Goal: Task Accomplishment & Management: Use online tool/utility

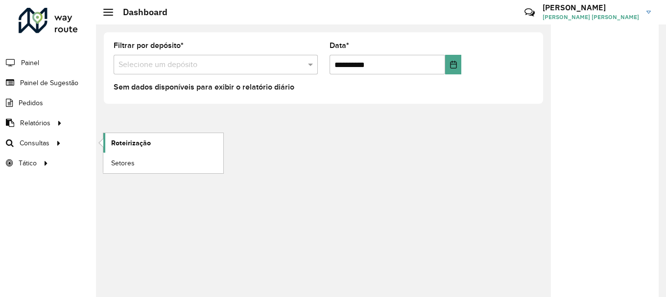
click at [142, 141] on span "Roteirização" at bounding box center [131, 143] width 40 height 10
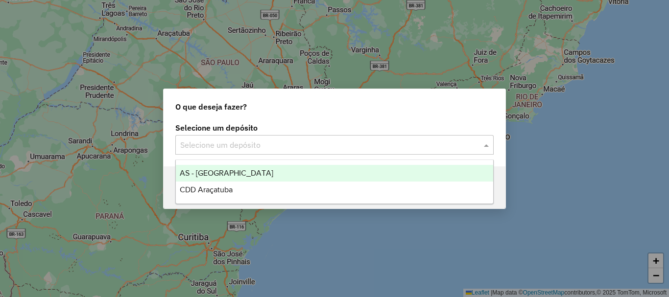
click at [441, 148] on input "text" at bounding box center [324, 146] width 289 height 12
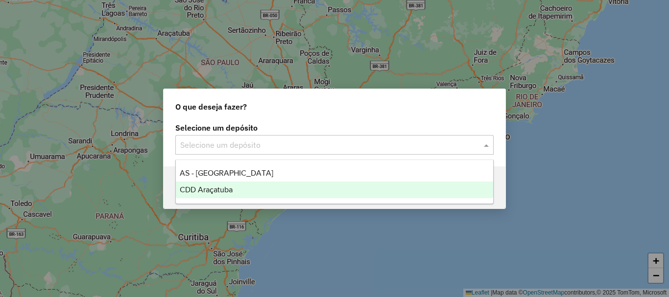
click at [245, 187] on div "CDD Araçatuba" at bounding box center [334, 190] width 317 height 17
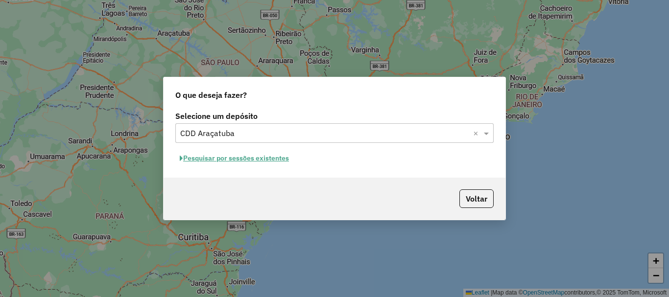
click at [238, 158] on button "Pesquisar por sessões existentes" at bounding box center [234, 158] width 118 height 15
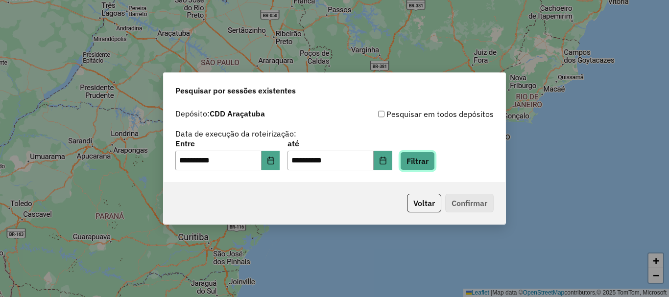
click at [425, 160] on button "Filtrar" at bounding box center [417, 161] width 35 height 19
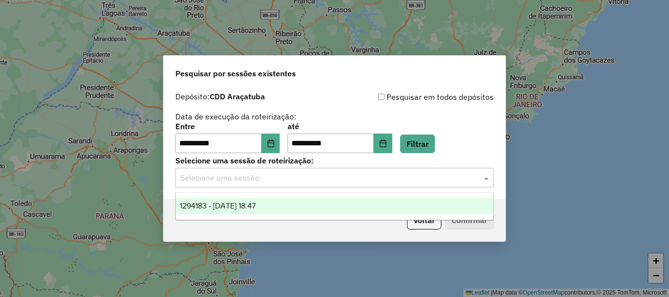
drag, startPoint x: 259, startPoint y: 177, endPoint x: 245, endPoint y: 191, distance: 19.4
click at [257, 181] on input "text" at bounding box center [324, 178] width 289 height 12
click at [228, 207] on span "1294183 - 14/10/2025 18:47" at bounding box center [218, 206] width 76 height 8
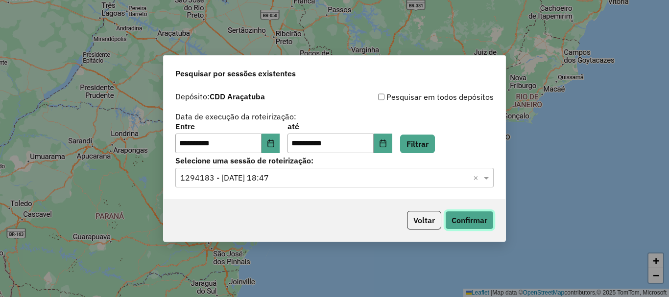
click at [476, 219] on button "Confirmar" at bounding box center [469, 220] width 49 height 19
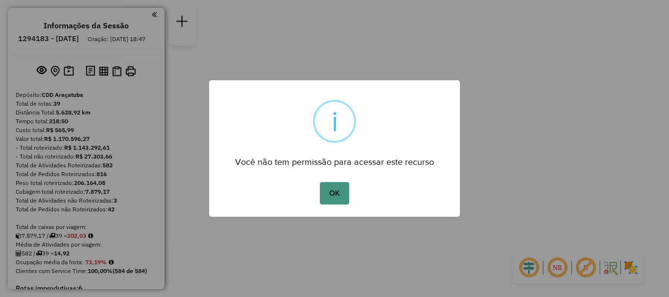
click at [338, 192] on button "OK" at bounding box center [334, 193] width 29 height 23
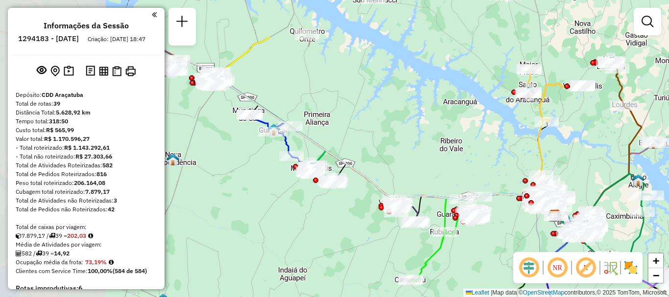
drag, startPoint x: 290, startPoint y: 170, endPoint x: 495, endPoint y: 228, distance: 213.3
click at [514, 237] on div "Janela de atendimento Grade de atendimento Capacidade Transportadoras Veículos …" at bounding box center [334, 148] width 669 height 297
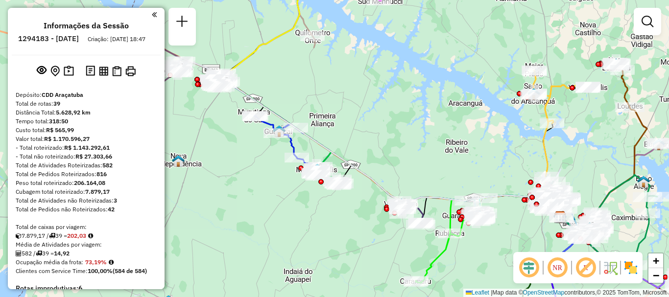
click at [628, 268] on img at bounding box center [631, 268] width 16 height 16
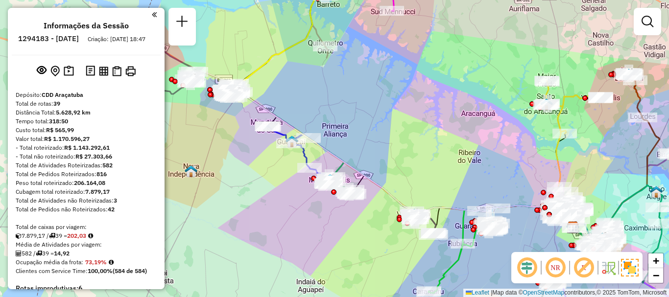
drag, startPoint x: 368, startPoint y: 208, endPoint x: 438, endPoint y: 224, distance: 71.1
click at [439, 226] on div "Janela de atendimento Grade de atendimento Capacidade Transportadoras Veículos …" at bounding box center [334, 148] width 669 height 297
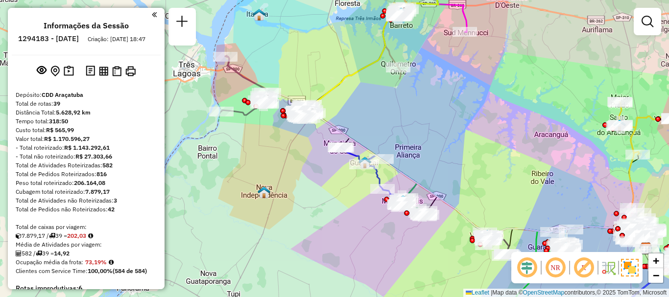
drag, startPoint x: 285, startPoint y: 139, endPoint x: 346, endPoint y: 193, distance: 82.3
click at [341, 196] on div "Rota 8 - Placa DOD2798 81109954 - ALTAS HORAS Rota 10 - Placa ENN2B07 81111054 …" at bounding box center [334, 148] width 669 height 297
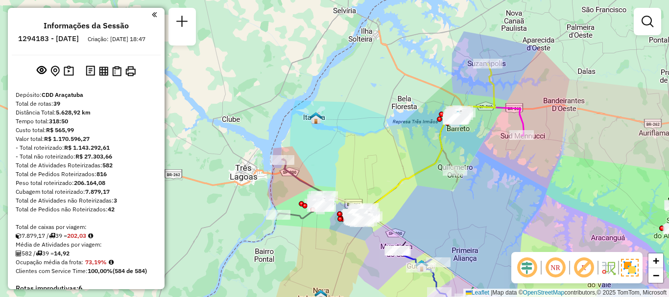
drag, startPoint x: 415, startPoint y: 164, endPoint x: 404, endPoint y: 177, distance: 17.8
click at [402, 182] on div "Janela de atendimento Grade de atendimento Capacidade Transportadoras Veículos …" at bounding box center [334, 148] width 669 height 297
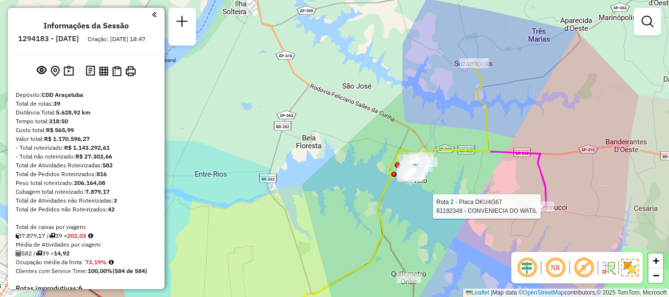
select select "**********"
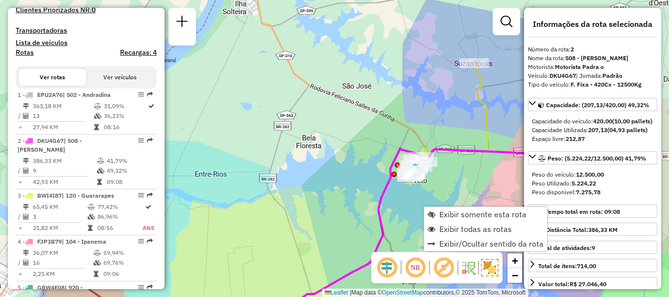
scroll to position [451, 0]
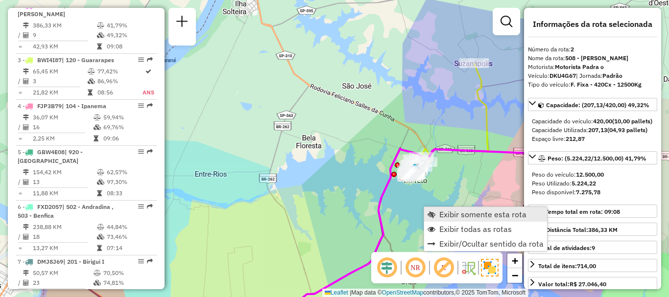
click at [474, 216] on span "Exibir somente esta rota" at bounding box center [482, 215] width 87 height 8
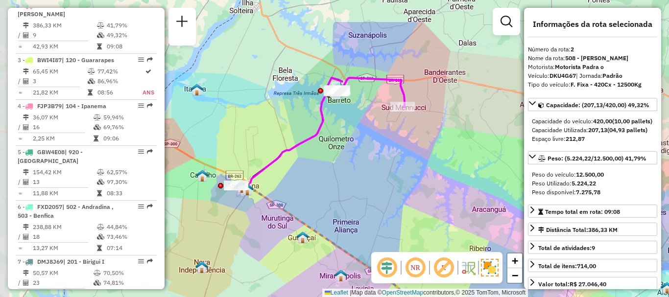
drag, startPoint x: 347, startPoint y: 138, endPoint x: 429, endPoint y: 188, distance: 96.5
click at [429, 190] on div "Janela de atendimento Grade de atendimento Capacidade Transportadoras Veículos …" at bounding box center [334, 148] width 669 height 297
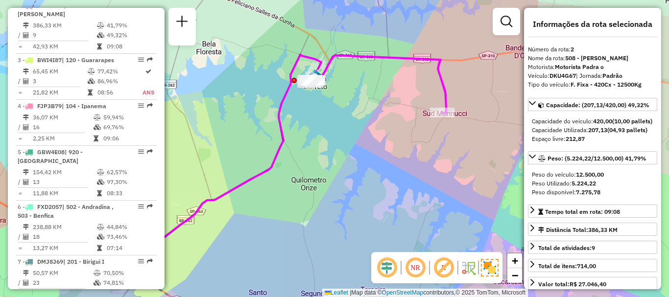
drag, startPoint x: 395, startPoint y: 133, endPoint x: 423, endPoint y: 159, distance: 38.5
click at [423, 159] on div "Janela de atendimento Grade de atendimento Capacidade Transportadoras Veículos …" at bounding box center [334, 148] width 669 height 297
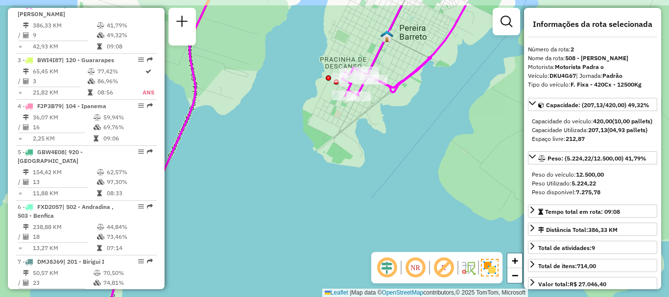
drag, startPoint x: 381, startPoint y: 108, endPoint x: 372, endPoint y: 142, distance: 34.6
click at [372, 142] on div "Janela de atendimento Grade de atendimento Capacidade Transportadoras Veículos …" at bounding box center [334, 148] width 669 height 297
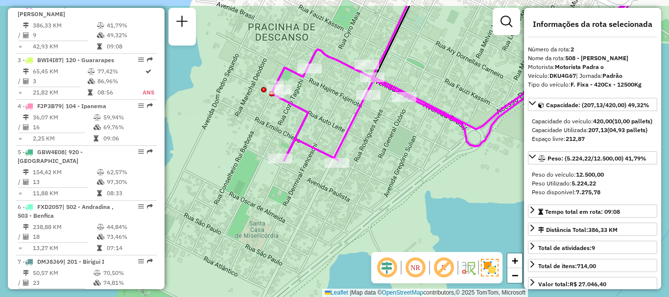
drag, startPoint x: 378, startPoint y: 122, endPoint x: 378, endPoint y: 181, distance: 59.3
click at [378, 181] on div "Janela de atendimento Grade de atendimento Capacidade Transportadoras Veículos …" at bounding box center [334, 148] width 669 height 297
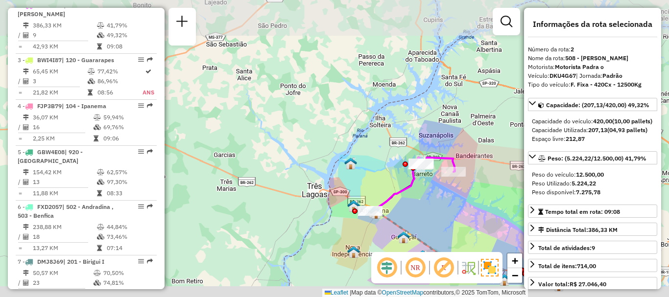
drag, startPoint x: 438, startPoint y: 214, endPoint x: 413, endPoint y: 145, distance: 73.0
click at [415, 146] on div "Rota 2 - Placa DKU4G67 81116655 - 40.428.553 [PERSON_NAME] [PERSON_NAME] Janela…" at bounding box center [334, 148] width 669 height 297
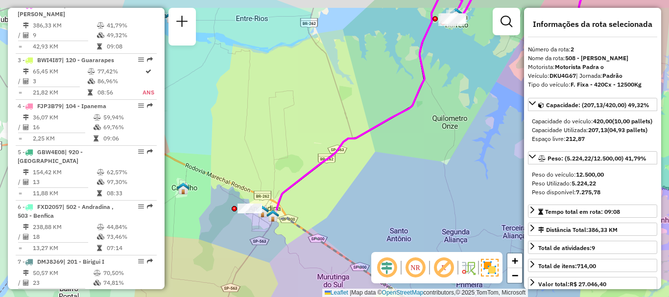
drag, startPoint x: 450, startPoint y: 130, endPoint x: 405, endPoint y: 189, distance: 73.8
click at [405, 189] on div "Janela de atendimento Grade de atendimento Capacidade Transportadoras Veículos …" at bounding box center [334, 148] width 669 height 297
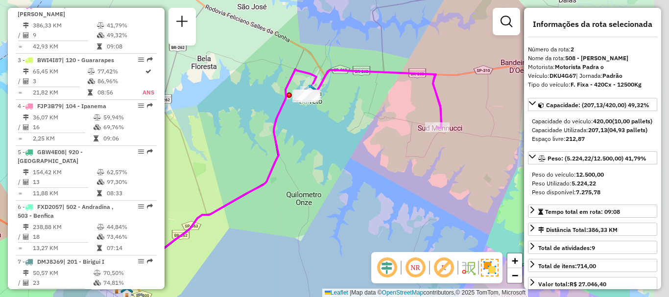
drag, startPoint x: 453, startPoint y: 115, endPoint x: 347, endPoint y: 142, distance: 109.2
click at [347, 142] on div "Janela de atendimento Grade de atendimento Capacidade Transportadoras Veículos …" at bounding box center [334, 148] width 669 height 297
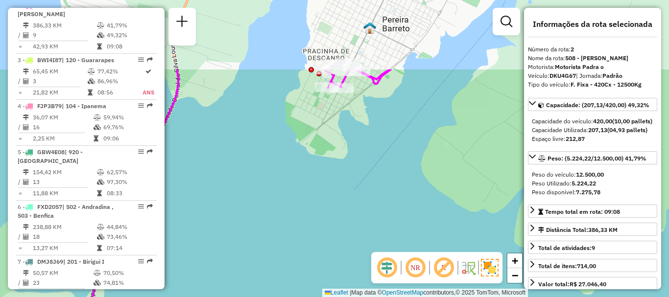
drag, startPoint x: 324, startPoint y: 109, endPoint x: 331, endPoint y: 184, distance: 75.3
click at [329, 191] on div "Janela de atendimento Grade de atendimento Capacidade Transportadoras Veículos …" at bounding box center [334, 148] width 669 height 297
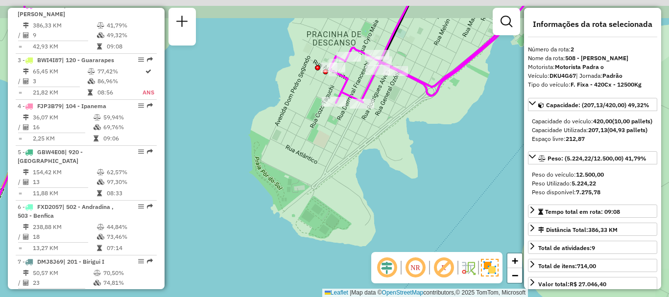
drag, startPoint x: 366, startPoint y: 140, endPoint x: 366, endPoint y: 225, distance: 85.7
click at [367, 225] on div "Janela de atendimento Grade de atendimento Capacidade Transportadoras Veículos …" at bounding box center [334, 148] width 669 height 297
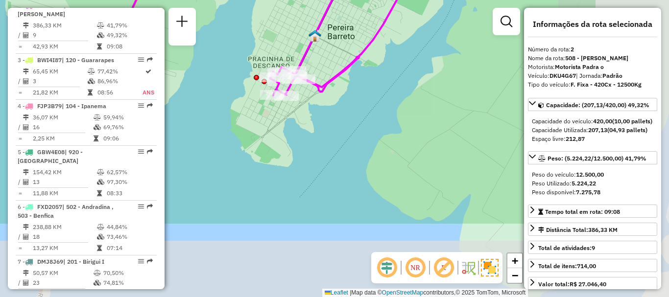
drag, startPoint x: 426, startPoint y: 224, endPoint x: 277, endPoint y: 89, distance: 200.8
click at [277, 89] on div "Janela de atendimento Grade de atendimento Capacidade Transportadoras Veículos …" at bounding box center [334, 148] width 669 height 297
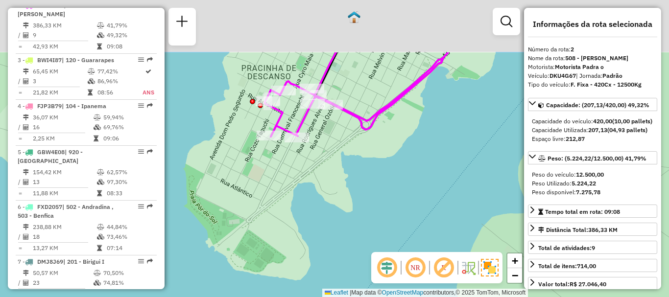
drag, startPoint x: 334, startPoint y: 167, endPoint x: 339, endPoint y: 193, distance: 25.9
click at [339, 193] on div "Janela de atendimento Grade de atendimento Capacidade Transportadoras Veículos …" at bounding box center [334, 148] width 669 height 297
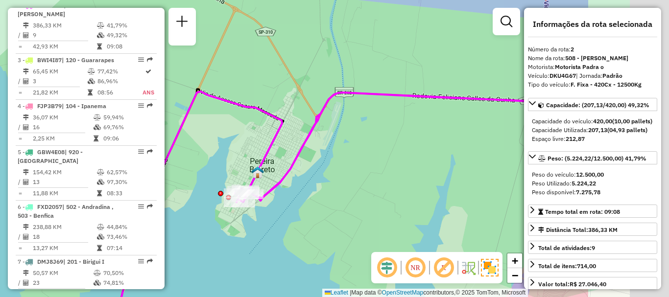
drag, startPoint x: 474, startPoint y: 189, endPoint x: 340, endPoint y: 198, distance: 134.6
click at [322, 216] on div "Janela de atendimento Grade de atendimento Capacidade Transportadoras Veículos …" at bounding box center [334, 148] width 669 height 297
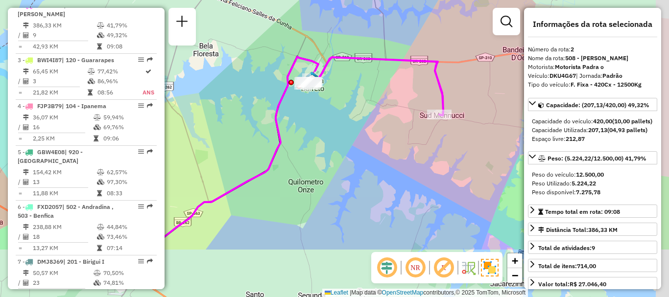
drag, startPoint x: 402, startPoint y: 173, endPoint x: 370, endPoint y: 117, distance: 64.5
click at [357, 105] on div "Janela de atendimento Grade de atendimento Capacidade Transportadoras Veículos …" at bounding box center [334, 148] width 669 height 297
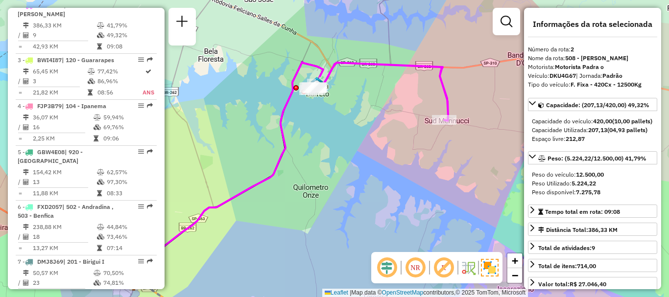
drag, startPoint x: 357, startPoint y: 152, endPoint x: 371, endPoint y: 177, distance: 28.7
click at [371, 179] on div "Janela de atendimento Grade de atendimento Capacidade Transportadoras Veículos …" at bounding box center [334, 148] width 669 height 297
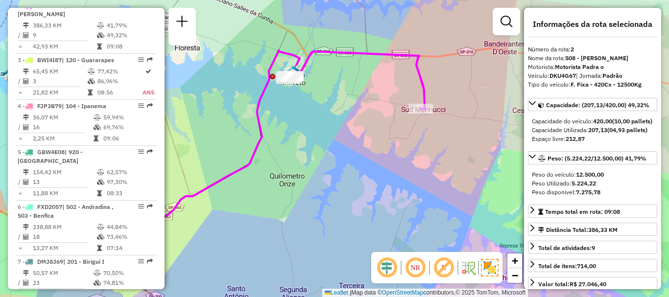
drag, startPoint x: 378, startPoint y: 153, endPoint x: 345, endPoint y: 135, distance: 37.5
click at [345, 135] on div "Janela de atendimento Grade de atendimento Capacidade Transportadoras Veículos …" at bounding box center [334, 148] width 669 height 297
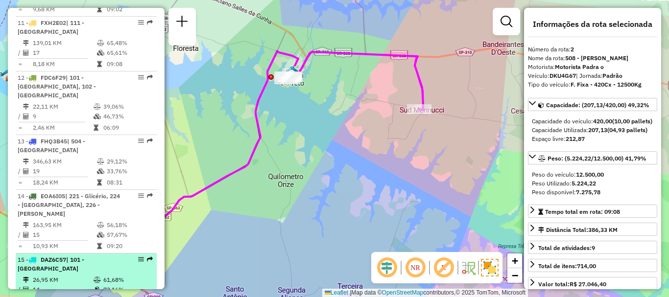
scroll to position [941, 0]
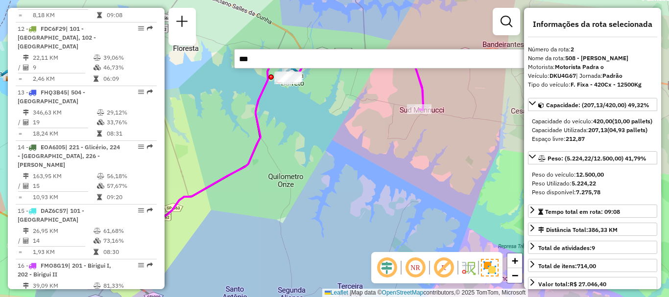
type input "***"
click at [232, 113] on div "Janela de atendimento Grade de atendimento Capacidade Transportadoras Veículos …" at bounding box center [334, 148] width 669 height 297
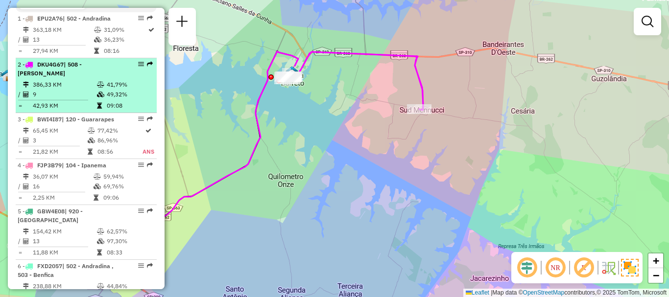
scroll to position [343, 0]
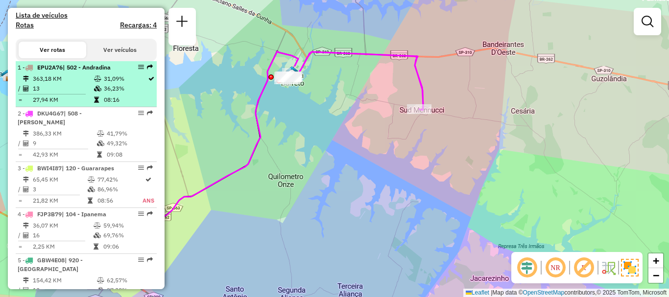
click at [69, 83] on td "363,18 KM" at bounding box center [62, 79] width 61 height 10
select select "**********"
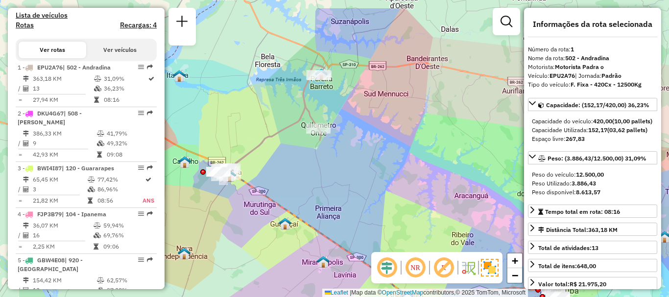
drag, startPoint x: 319, startPoint y: 115, endPoint x: 377, endPoint y: 153, distance: 69.3
click at [377, 153] on div "Janela de atendimento Grade de atendimento Capacidade Transportadoras Veículos …" at bounding box center [334, 148] width 669 height 297
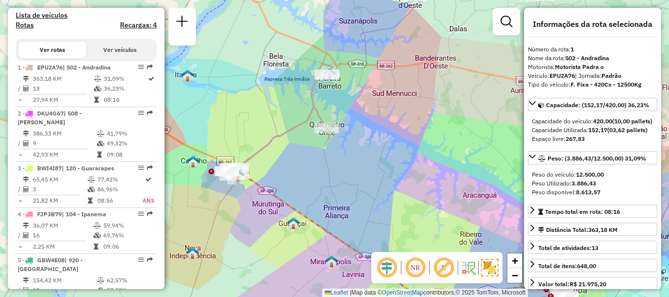
drag, startPoint x: 262, startPoint y: 168, endPoint x: 301, endPoint y: 155, distance: 41.5
click at [306, 155] on div "Janela de atendimento Grade de atendimento Capacidade Transportadoras Veículos …" at bounding box center [334, 148] width 669 height 297
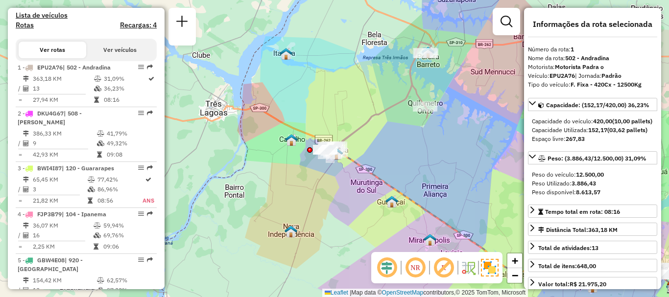
drag, startPoint x: 457, startPoint y: 154, endPoint x: 445, endPoint y: 168, distance: 18.4
click at [446, 170] on div "Janela de atendimento Grade de atendimento Capacidade Transportadoras Veículos …" at bounding box center [334, 148] width 669 height 297
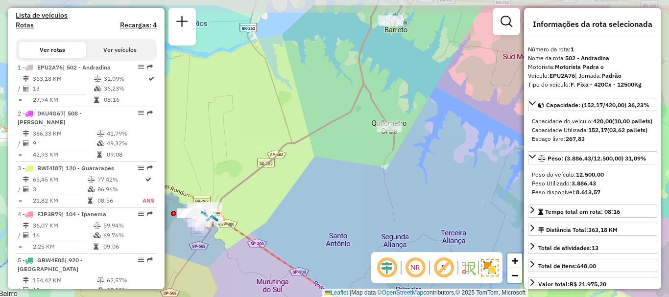
drag, startPoint x: 429, startPoint y: 119, endPoint x: 420, endPoint y: 150, distance: 32.6
click at [420, 150] on div "Janela de atendimento Grade de atendimento Capacidade Transportadoras Veículos …" at bounding box center [334, 148] width 669 height 297
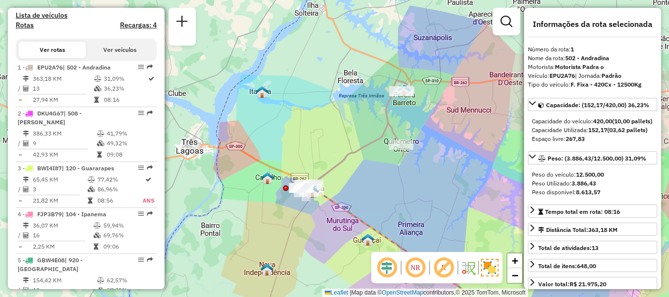
drag, startPoint x: 448, startPoint y: 152, endPoint x: 439, endPoint y: 148, distance: 9.4
click at [443, 157] on div "Janela de atendimento Grade de atendimento Capacidade Transportadoras Veículos …" at bounding box center [334, 148] width 669 height 297
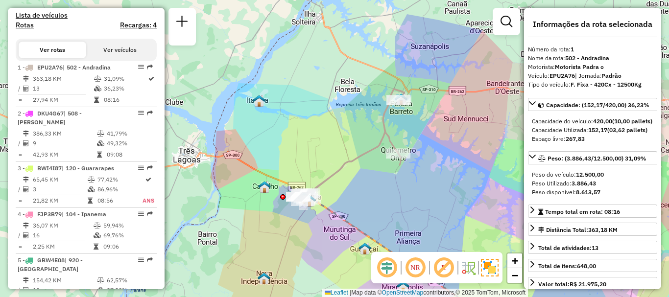
drag, startPoint x: 429, startPoint y: 169, endPoint x: 407, endPoint y: 157, distance: 25.4
click at [409, 159] on div "Janela de atendimento Grade de atendimento Capacidade Transportadoras Veículos …" at bounding box center [334, 148] width 669 height 297
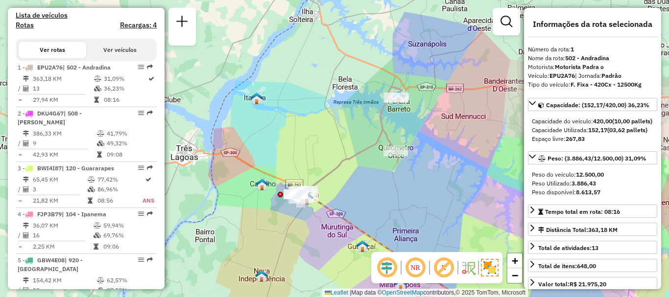
drag, startPoint x: 329, startPoint y: 194, endPoint x: 342, endPoint y: 199, distance: 14.5
click at [342, 199] on div "Janela de atendimento Grade de atendimento Capacidade Transportadoras Veículos …" at bounding box center [334, 148] width 669 height 297
